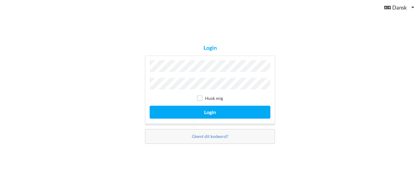
click at [203, 97] on label "Husk mig" at bounding box center [210, 98] width 26 height 5
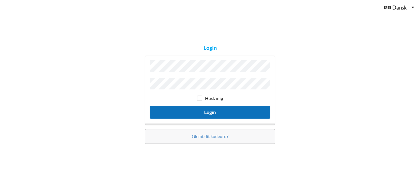
click at [201, 111] on button "Login" at bounding box center [210, 112] width 121 height 13
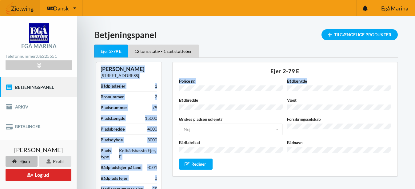
drag, startPoint x: 401, startPoint y: 55, endPoint x: 401, endPoint y: 80, distance: 25.2
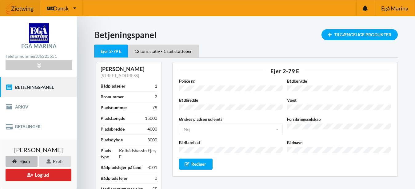
click at [371, 103] on div "Vægt" at bounding box center [339, 104] width 108 height 15
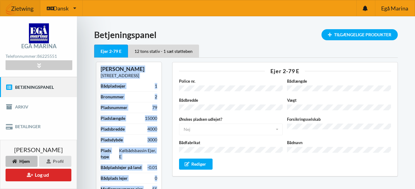
drag, startPoint x: 406, startPoint y: 47, endPoint x: 407, endPoint y: 66, distance: 19.1
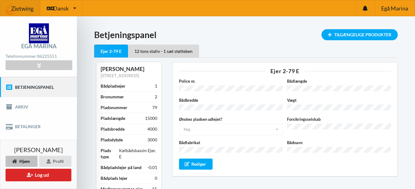
drag, startPoint x: 304, startPoint y: 27, endPoint x: 186, endPoint y: 33, distance: 118.4
click at [38, 64] on icon at bounding box center [38, 65] width 7 height 5
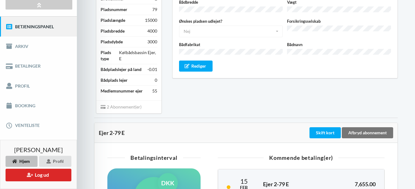
scroll to position [98, 0]
click at [26, 101] on link "Booking" at bounding box center [38, 106] width 77 height 20
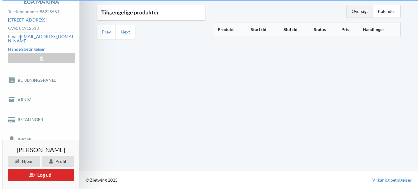
scroll to position [40, 0]
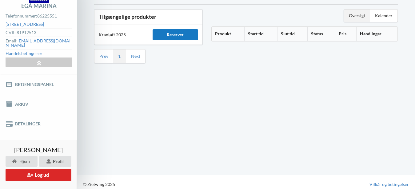
click at [178, 35] on div "Reserver" at bounding box center [175, 34] width 45 height 11
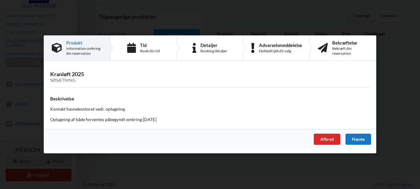
click at [364, 142] on div "Næste" at bounding box center [358, 139] width 26 height 11
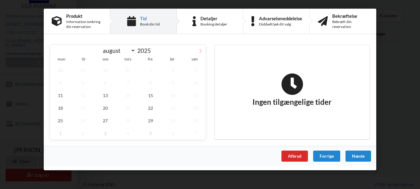
click at [200, 50] on icon at bounding box center [200, 51] width 4 height 4
select select "9"
click at [106, 70] on span "1" at bounding box center [105, 70] width 20 height 13
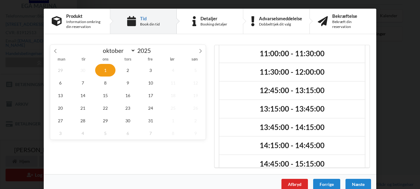
scroll to position [89, 0]
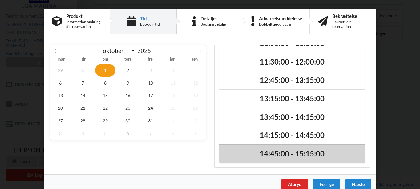
click at [286, 154] on h2 "14:45:00 - 15:15:00" at bounding box center [291, 154] width 137 height 10
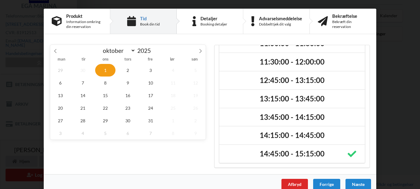
scroll to position [10, 0]
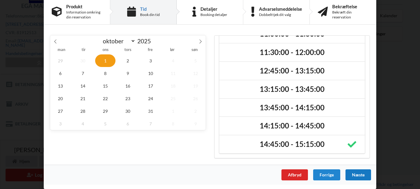
click at [361, 175] on div "Næste" at bounding box center [358, 175] width 26 height 11
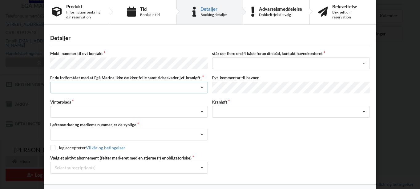
click at [200, 86] on icon at bounding box center [201, 87] width 9 height 11
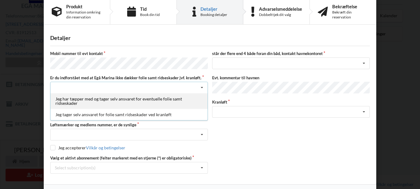
click at [124, 99] on div "Jeg har tæpper med og tager selv ansvaret for eventuelle folie samt ridseskader" at bounding box center [128, 101] width 157 height 16
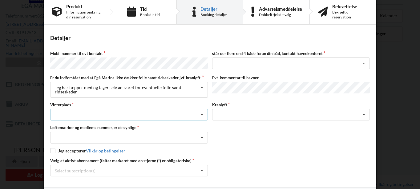
click at [102, 113] on div "Landplads nr. 1 Landplads nr. 2 Landplads nr.3 Landplads nr. 4 Landplads nr. 5 …" at bounding box center [129, 115] width 158 height 12
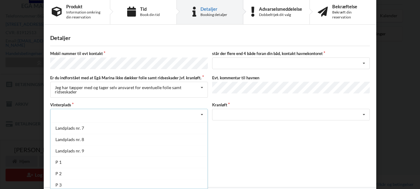
scroll to position [68, 0]
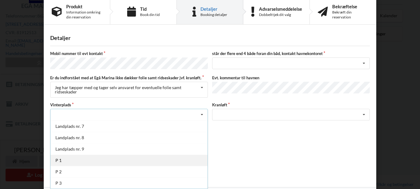
click at [54, 161] on div "P 1" at bounding box center [128, 160] width 157 height 11
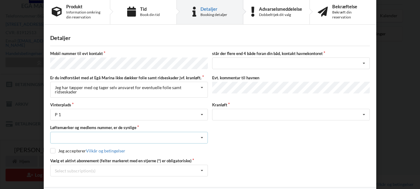
click at [201, 136] on icon at bounding box center [201, 137] width 9 height 11
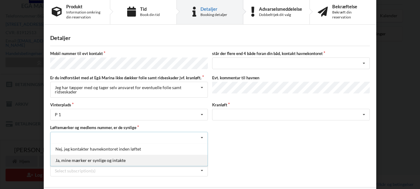
click at [113, 158] on div "Ja, mine mærker er synlige og intakte" at bounding box center [128, 160] width 157 height 11
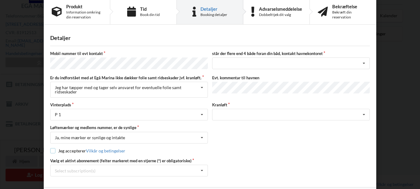
click at [52, 151] on input "checkbox" at bounding box center [52, 150] width 5 height 5
checkbox input "true"
click at [364, 112] on icon at bounding box center [363, 114] width 9 height 11
click at [202, 170] on icon at bounding box center [201, 170] width 9 height 11
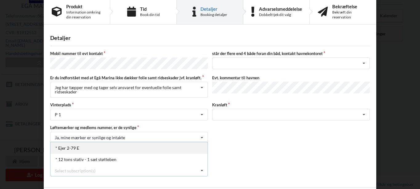
click at [66, 146] on div "* Ejer 2-79 E" at bounding box center [128, 148] width 157 height 11
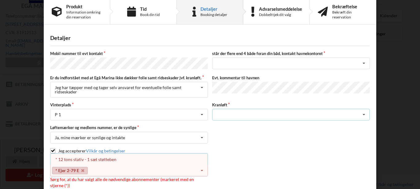
click at [363, 114] on icon at bounding box center [363, 114] width 9 height 11
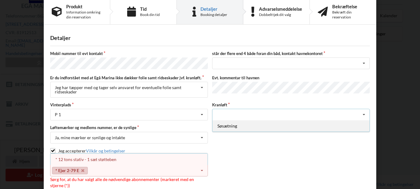
click at [348, 127] on div "Søsætning" at bounding box center [290, 125] width 157 height 11
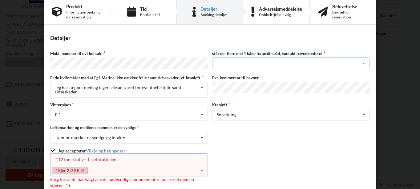
click at [363, 64] on icon at bounding box center [363, 63] width 9 height 11
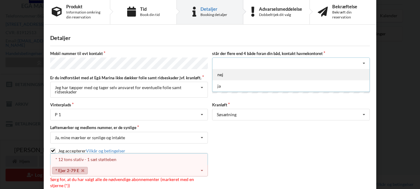
click at [238, 76] on div "nej" at bounding box center [290, 74] width 157 height 11
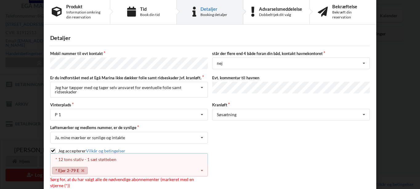
click at [318, 131] on div "Løftemærker og medlems nummer, er de synlige Ja, mine mærker er synlige og inta…" at bounding box center [210, 134] width 324 height 18
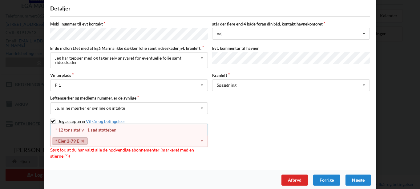
scroll to position [43, 0]
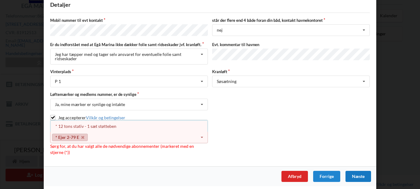
click at [354, 176] on div "Næste" at bounding box center [358, 176] width 26 height 11
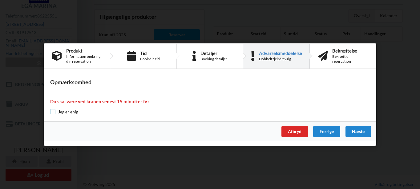
click at [54, 111] on input "checkbox" at bounding box center [52, 111] width 5 height 5
checkbox input "true"
click at [357, 133] on div "Næste" at bounding box center [358, 131] width 26 height 11
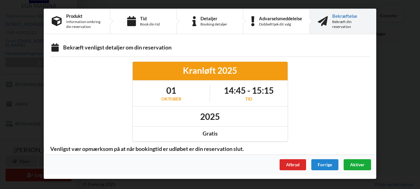
scroll to position [0, 0]
click at [354, 166] on span "Aktiver" at bounding box center [357, 164] width 14 height 5
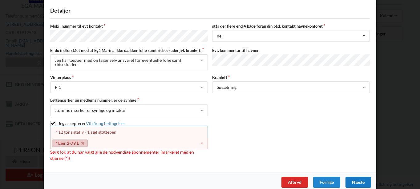
scroll to position [43, 0]
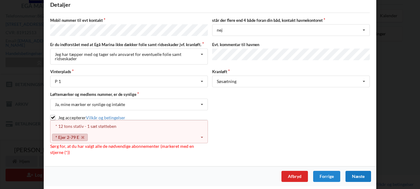
click at [201, 137] on icon at bounding box center [201, 137] width 9 height 11
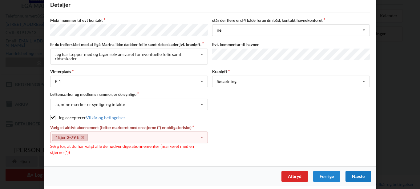
click at [92, 135] on div "* Ejer 2-79 E Select subscription(s) * Ejer 2-79 E * 12 tons stativ - 1 sæt stø…" at bounding box center [129, 138] width 158 height 12
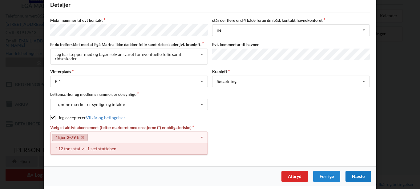
click at [94, 148] on div "* 12 tons stativ - 1 sæt støtteben" at bounding box center [128, 148] width 157 height 11
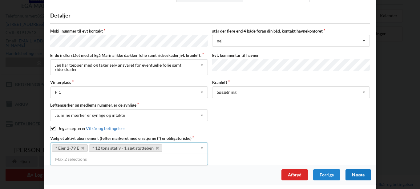
scroll to position [31, 0]
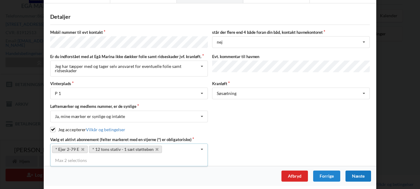
click at [360, 175] on div "Næste" at bounding box center [358, 176] width 26 height 11
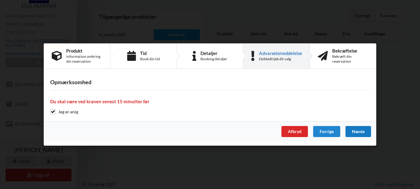
click at [363, 132] on div "Næste" at bounding box center [358, 131] width 26 height 11
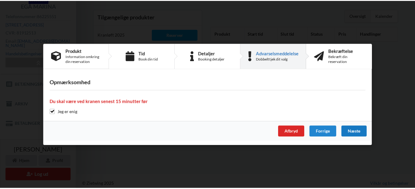
scroll to position [0, 0]
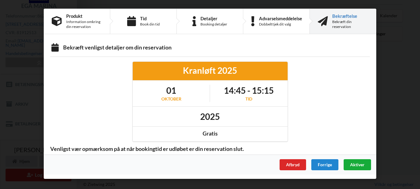
click at [355, 163] on span "Aktiver" at bounding box center [357, 164] width 14 height 5
